Goal: Obtain resource: Download file/media

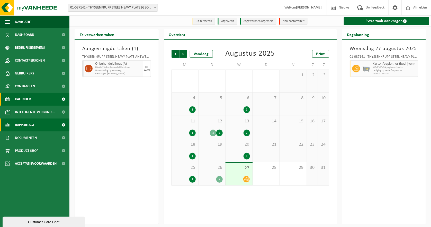
click at [30, 125] on span "Rapportage" at bounding box center [25, 124] width 20 height 13
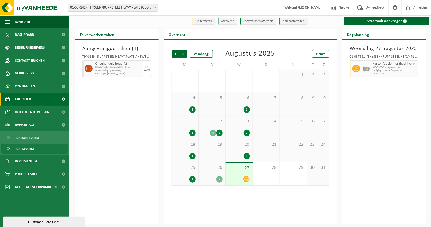
click at [30, 147] on span "In lijstvorm" at bounding box center [25, 149] width 18 height 10
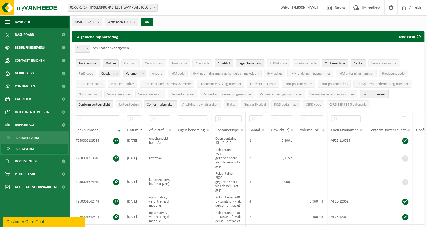
click at [90, 63] on span "Taaknummer" at bounding box center [88, 63] width 19 height 4
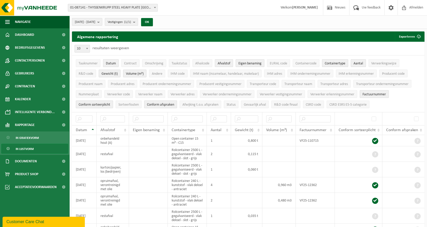
click at [110, 62] on span "Datum" at bounding box center [111, 63] width 10 height 4
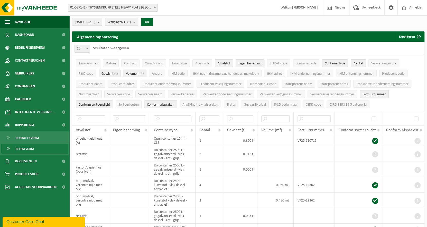
click at [254, 62] on span "Eigen benaming" at bounding box center [250, 63] width 23 height 4
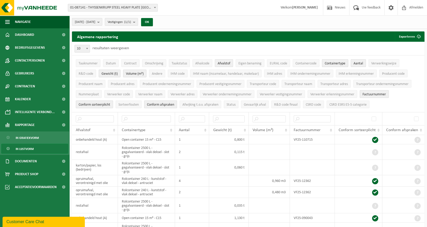
click at [336, 64] on span "Containertype" at bounding box center [335, 63] width 21 height 4
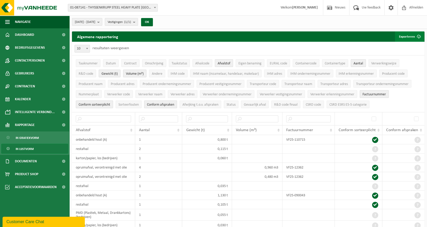
click at [411, 35] on button "Exporteren" at bounding box center [409, 36] width 29 height 10
click at [403, 47] on link "Enkel mijn selectie" at bounding box center [400, 47] width 47 height 10
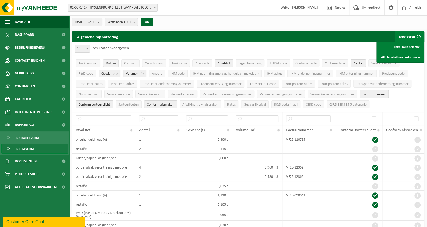
click at [114, 62] on span "Datum" at bounding box center [111, 63] width 10 height 4
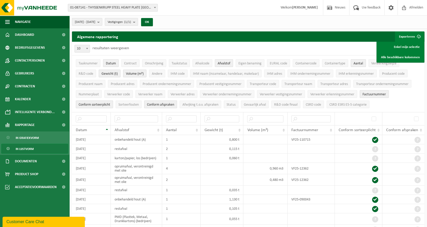
click at [410, 35] on button "Exporteren" at bounding box center [409, 36] width 29 height 10
click at [410, 38] on button "Exporteren" at bounding box center [409, 36] width 29 height 10
click at [410, 47] on link "Enkel mijn selectie" at bounding box center [400, 47] width 47 height 10
click at [102, 22] on b "submit" at bounding box center [99, 21] width 5 height 7
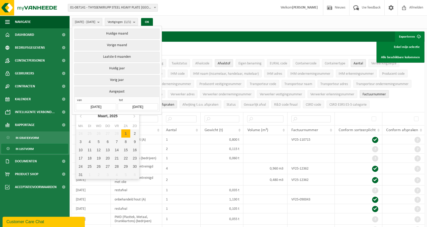
click at [109, 103] on input "2025-03-01" at bounding box center [96, 106] width 40 height 7
click at [81, 115] on icon at bounding box center [80, 116] width 1 height 3
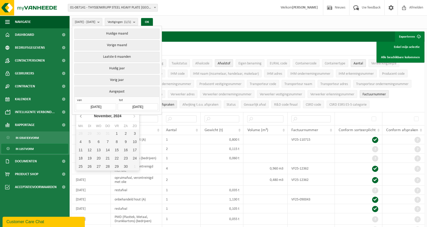
click at [81, 115] on icon at bounding box center [80, 116] width 1 height 3
click at [132, 132] on div "1" at bounding box center [134, 133] width 9 height 8
type input "2024-09-01"
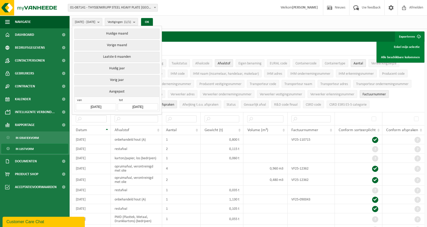
click at [152, 104] on input "2025-08-27" at bounding box center [138, 106] width 40 height 7
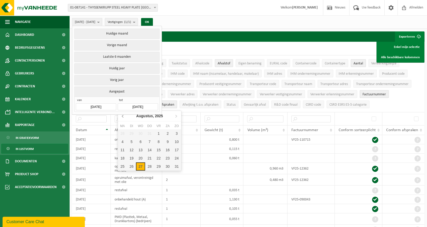
click at [125, 113] on icon at bounding box center [123, 116] width 8 height 8
click at [150, 166] on div "31" at bounding box center [149, 166] width 9 height 8
type input "2025-07-31"
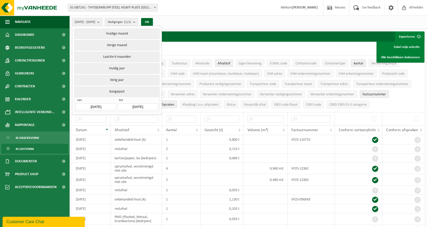
click at [107, 105] on input "2024-09-01" at bounding box center [96, 106] width 40 height 7
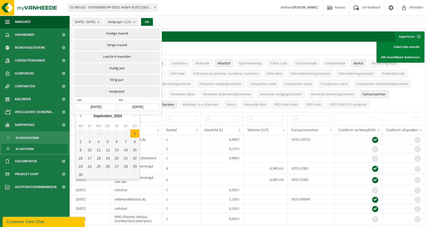
click at [81, 115] on icon at bounding box center [81, 116] width 8 height 8
click at [107, 135] on div "1" at bounding box center [107, 133] width 9 height 8
type input "2024-08-01"
type input "2025-07-31"
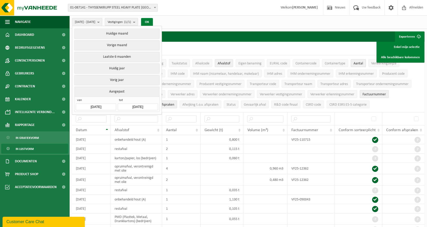
click at [153, 21] on button "OK" at bounding box center [147, 22] width 12 height 8
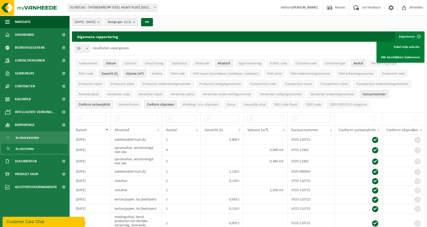
click at [406, 36] on button "Exporteren" at bounding box center [409, 36] width 29 height 10
click at [403, 36] on button "Exporteren" at bounding box center [409, 36] width 29 height 10
click at [405, 48] on link "Enkel mijn selectie" at bounding box center [400, 47] width 47 height 10
click at [138, 73] on span "Volume (m³)" at bounding box center [135, 74] width 18 height 4
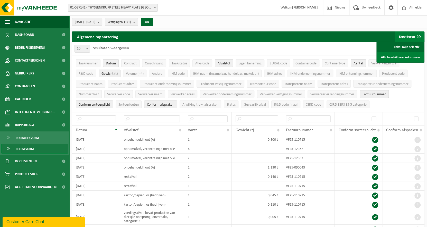
click at [399, 46] on link "Enkel mijn selectie" at bounding box center [400, 47] width 47 height 10
click at [26, 137] on span "In grafiekvorm" at bounding box center [27, 138] width 23 height 10
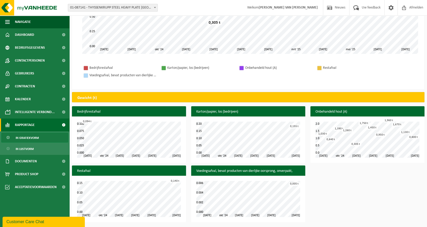
scroll to position [129, 0]
